Goal: Find specific page/section: Find specific page/section

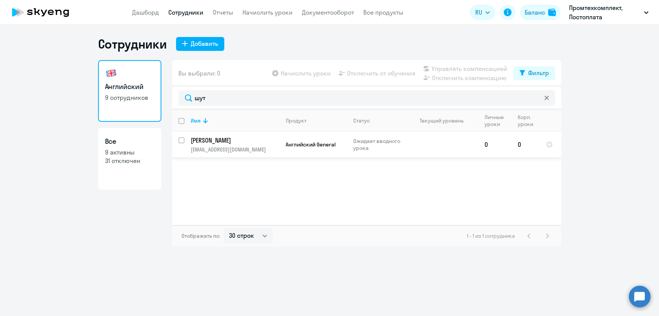
select select "30"
type input "шут"
click at [232, 142] on p "[PERSON_NAME]" at bounding box center [234, 140] width 87 height 8
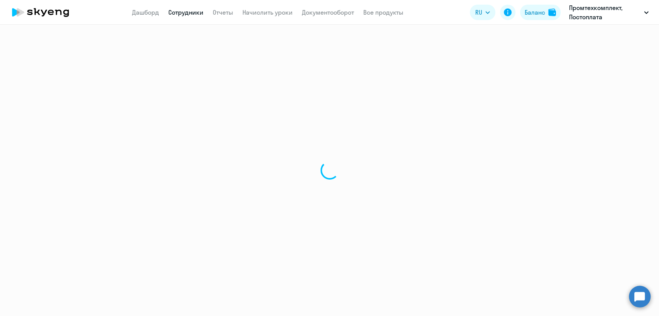
select select "english"
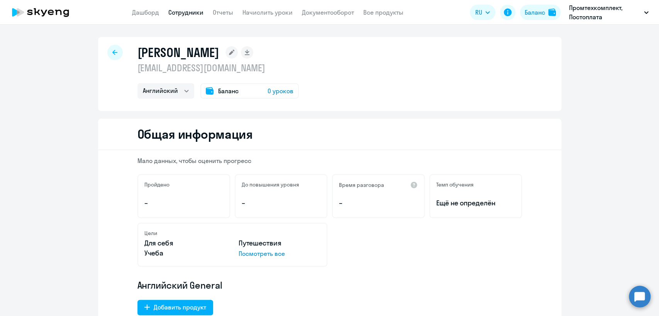
click at [182, 13] on link "Сотрудники" at bounding box center [185, 12] width 35 height 8
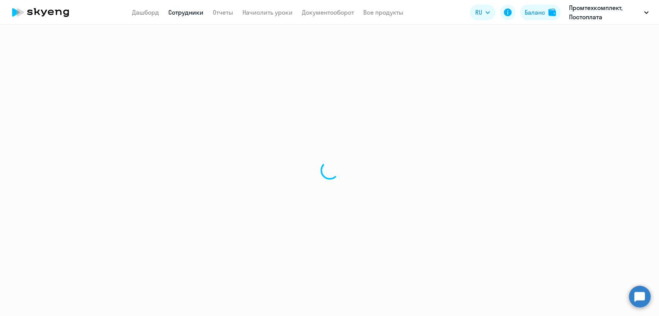
select select "30"
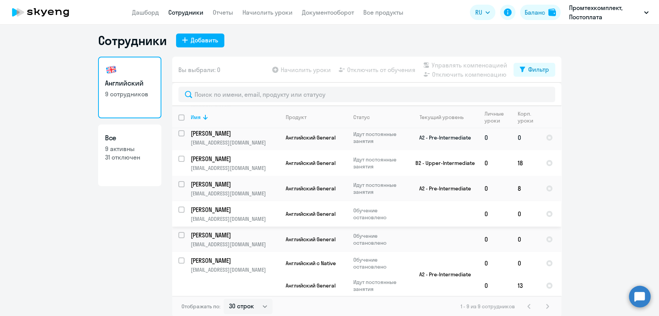
scroll to position [5, 0]
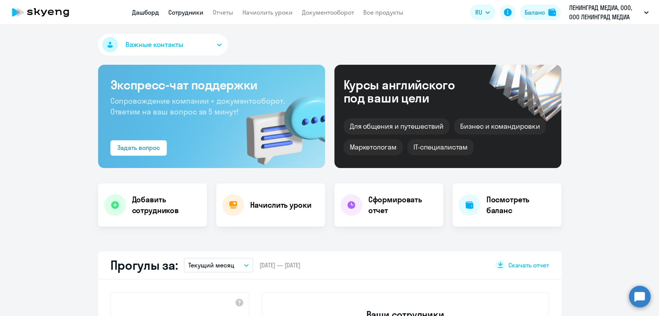
click at [192, 14] on link "Сотрудники" at bounding box center [185, 12] width 35 height 8
select select "30"
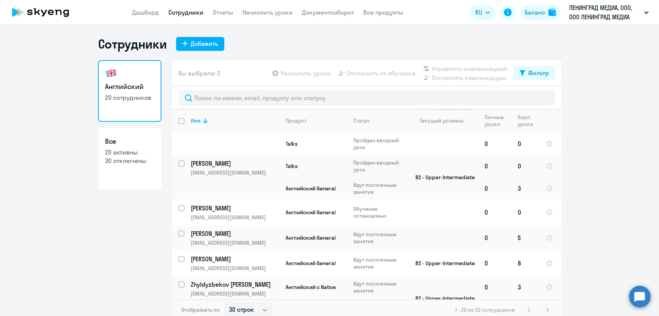
scroll to position [499, 0]
